Goal: Information Seeking & Learning: Check status

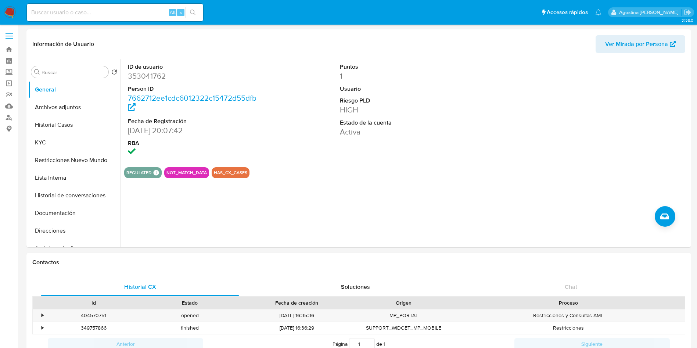
select select "10"
click at [68, 108] on button "Archivos adjuntos" at bounding box center [71, 107] width 86 height 18
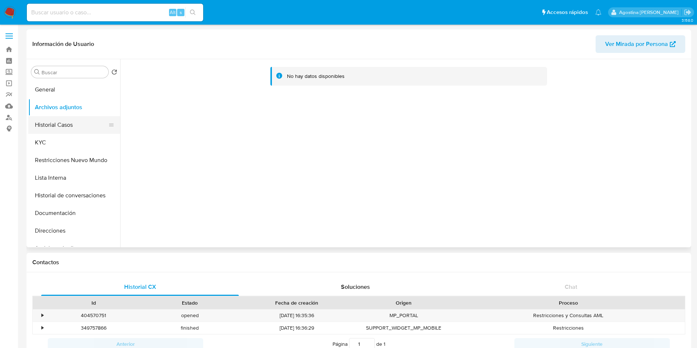
click at [68, 126] on button "Historial Casos" at bounding box center [71, 125] width 86 height 18
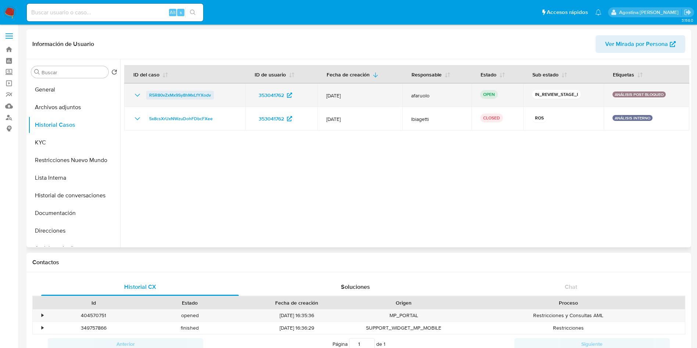
drag, startPoint x: 220, startPoint y: 94, endPoint x: 149, endPoint y: 96, distance: 71.6
click at [149, 96] on div "R5R80vZxMx9Sy8hMxLfYXodv" at bounding box center [185, 95] width 104 height 9
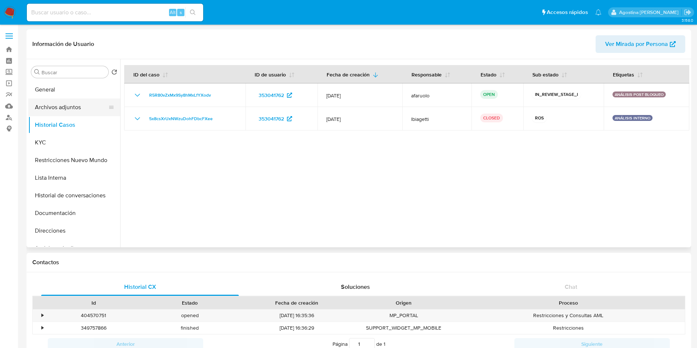
click at [62, 101] on button "Archivos adjuntos" at bounding box center [71, 107] width 86 height 18
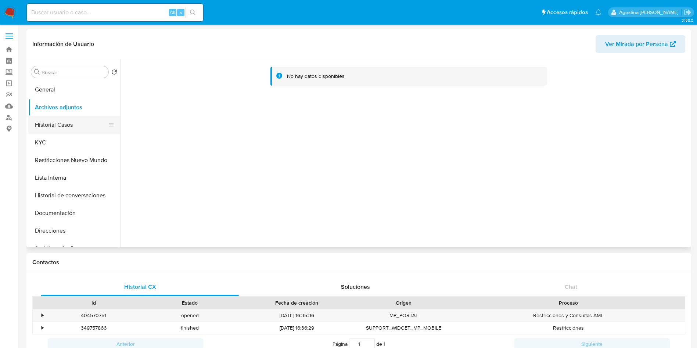
click at [70, 120] on button "Historial Casos" at bounding box center [71, 125] width 86 height 18
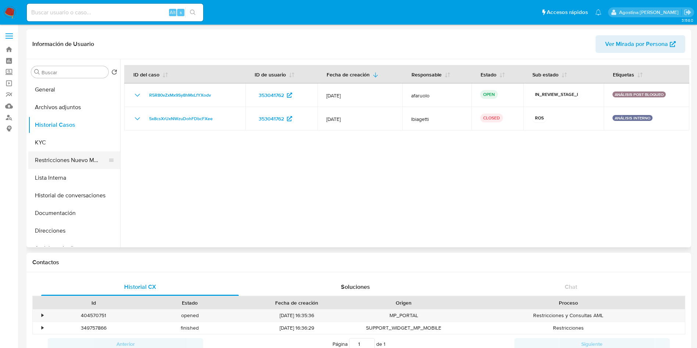
click at [75, 156] on button "Restricciones Nuevo Mundo" at bounding box center [71, 160] width 86 height 18
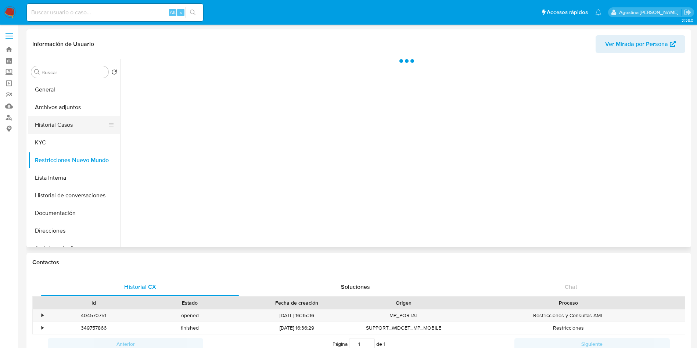
click at [59, 122] on button "Historial Casos" at bounding box center [71, 125] width 86 height 18
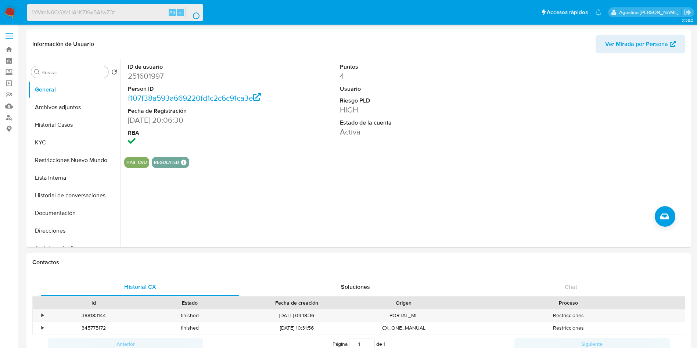
select select "10"
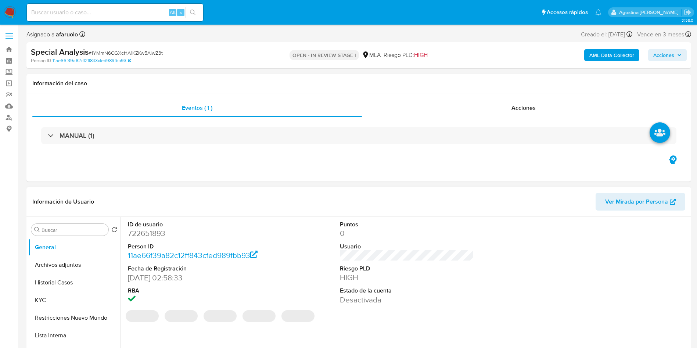
select select "10"
click at [151, 233] on dd "722651893" at bounding box center [195, 233] width 134 height 10
copy dd "722651893"
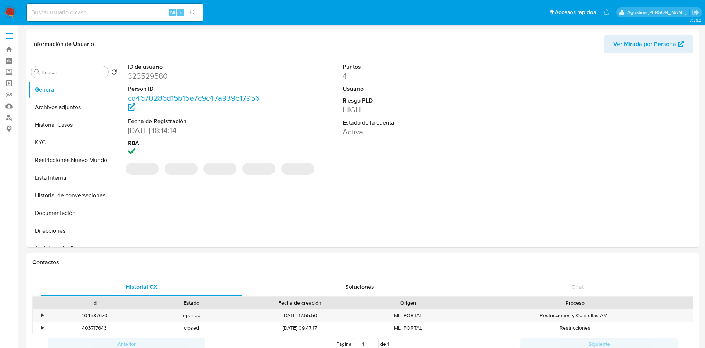
select select "10"
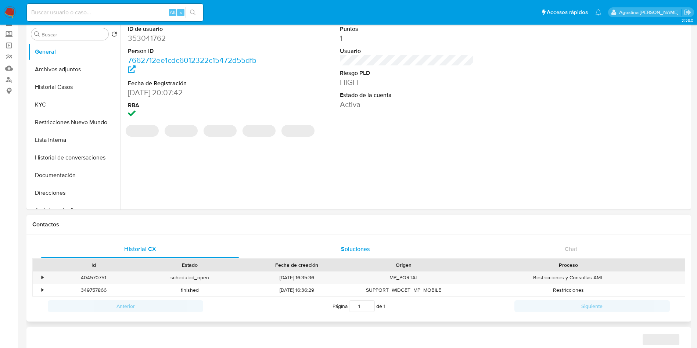
scroll to position [55, 0]
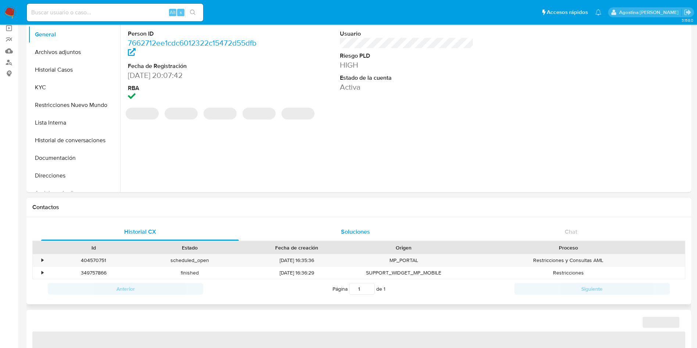
select select "10"
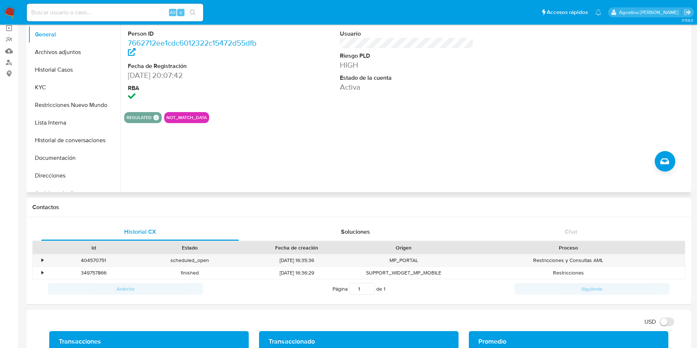
scroll to position [0, 0]
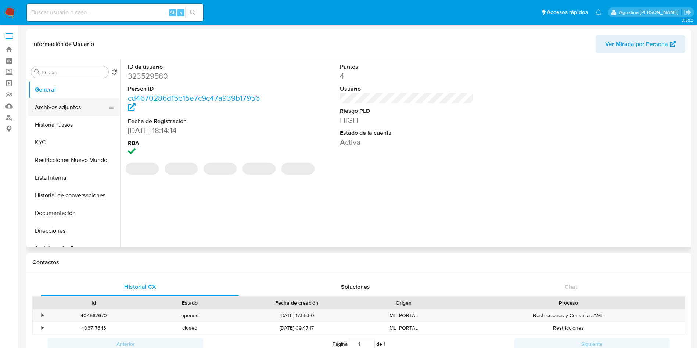
select select "10"
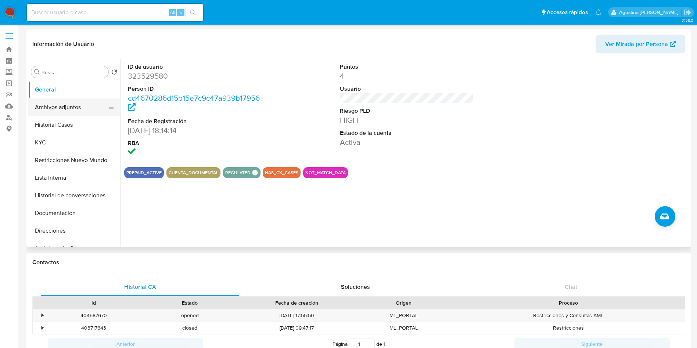
click at [90, 110] on button "Archivos adjuntos" at bounding box center [71, 107] width 86 height 18
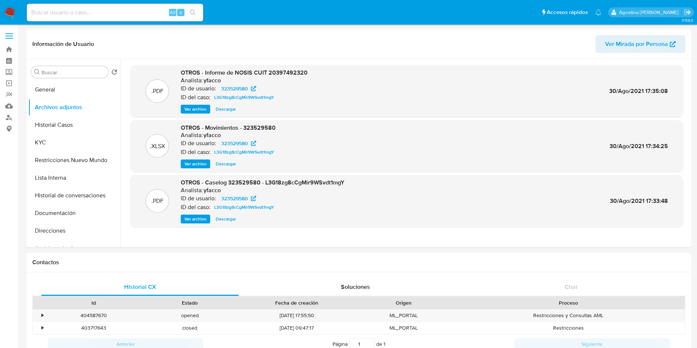
drag, startPoint x: 0, startPoint y: 244, endPoint x: 16, endPoint y: 214, distance: 33.9
